Goal: Information Seeking & Learning: Learn about a topic

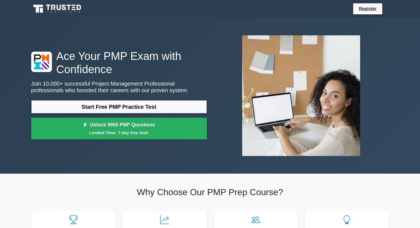
click at [162, 108] on link "Start Free PMP Practice Test" at bounding box center [119, 106] width 176 height 13
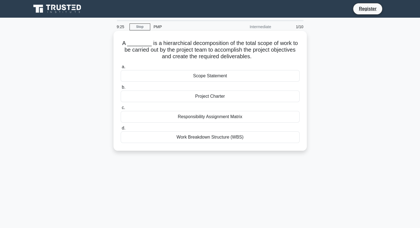
click at [227, 139] on div "Work Breakdown Structure (WBS)" at bounding box center [210, 137] width 179 height 12
click at [121, 130] on input "d. Work Breakdown Structure (WBS)" at bounding box center [121, 128] width 0 height 4
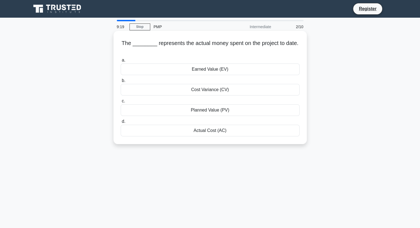
click at [228, 129] on div "Actual Cost (AC)" at bounding box center [210, 131] width 179 height 12
click at [121, 123] on input "d. Actual Cost (AC)" at bounding box center [121, 122] width 0 height 4
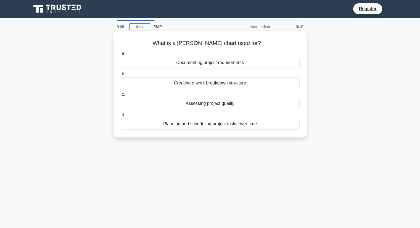
click at [204, 124] on div "Planning and scheduling project tasks over time" at bounding box center [210, 124] width 179 height 12
click at [121, 117] on input "d. Planning and scheduling project tasks over time" at bounding box center [121, 115] width 0 height 4
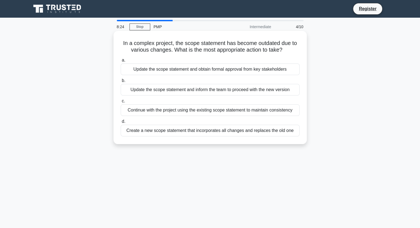
click at [194, 73] on div "Update the scope statement and obtain formal approval from key stakeholders" at bounding box center [210, 69] width 179 height 12
click at [121, 62] on input "a. Update the scope statement and obtain formal approval from key stakeholders" at bounding box center [121, 61] width 0 height 4
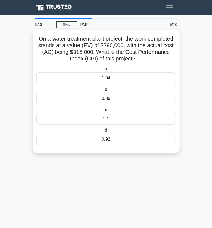
click at [123, 142] on div "0.92" at bounding box center [105, 140] width 139 height 12
click at [103, 132] on input "d. 0.92" at bounding box center [103, 131] width 0 height 4
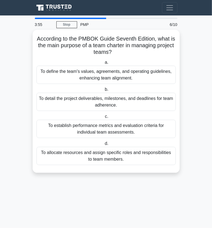
click at [136, 76] on div "To define the team's values, agreements, and operating guidelines, enhancing te…" at bounding box center [105, 75] width 139 height 18
click at [103, 64] on input "a. To define the team's values, agreements, and operating guidelines, enhancing…" at bounding box center [103, 63] width 0 height 4
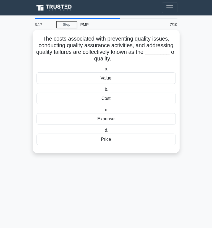
click at [107, 80] on div "Value" at bounding box center [105, 78] width 139 height 12
click at [103, 71] on input "a. Value" at bounding box center [103, 69] width 0 height 4
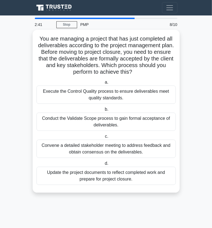
click at [132, 98] on div "Execute the Control Quality process to ensure deliverables meet quality standar…" at bounding box center [105, 95] width 139 height 18
click at [103, 84] on input "a. Execute the Control Quality process to ensure deliverables meet quality stan…" at bounding box center [103, 83] width 0 height 4
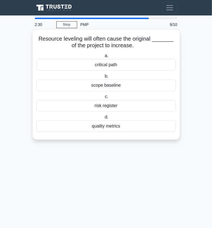
click at [125, 85] on div "scope baseline" at bounding box center [105, 85] width 139 height 12
click at [103, 78] on input "b. scope baseline" at bounding box center [103, 77] width 0 height 4
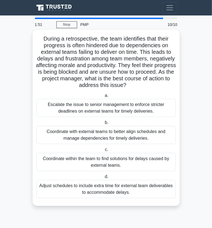
click at [84, 138] on div "Coordinate with external teams to better align schedules and manage dependencie…" at bounding box center [105, 135] width 139 height 18
click at [103, 124] on input "b. Coordinate with external teams to better align schedules and manage dependen…" at bounding box center [103, 123] width 0 height 4
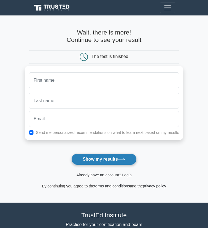
click at [115, 156] on button "Show my results" at bounding box center [103, 159] width 65 height 12
